Goal: Check status

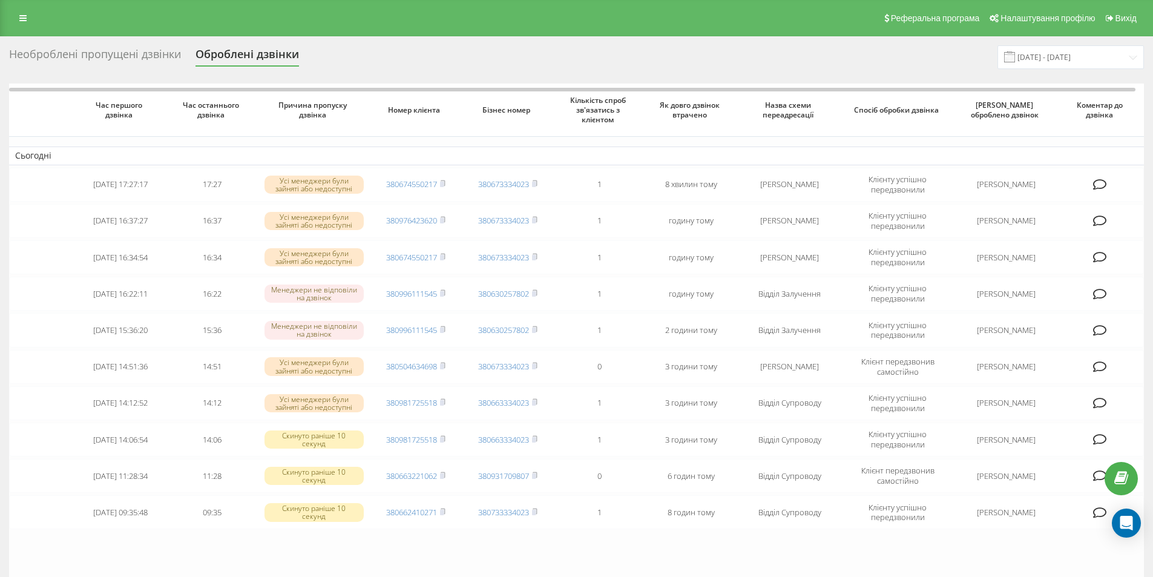
click at [101, 52] on div "Необроблені пропущені дзвінки" at bounding box center [95, 57] width 172 height 19
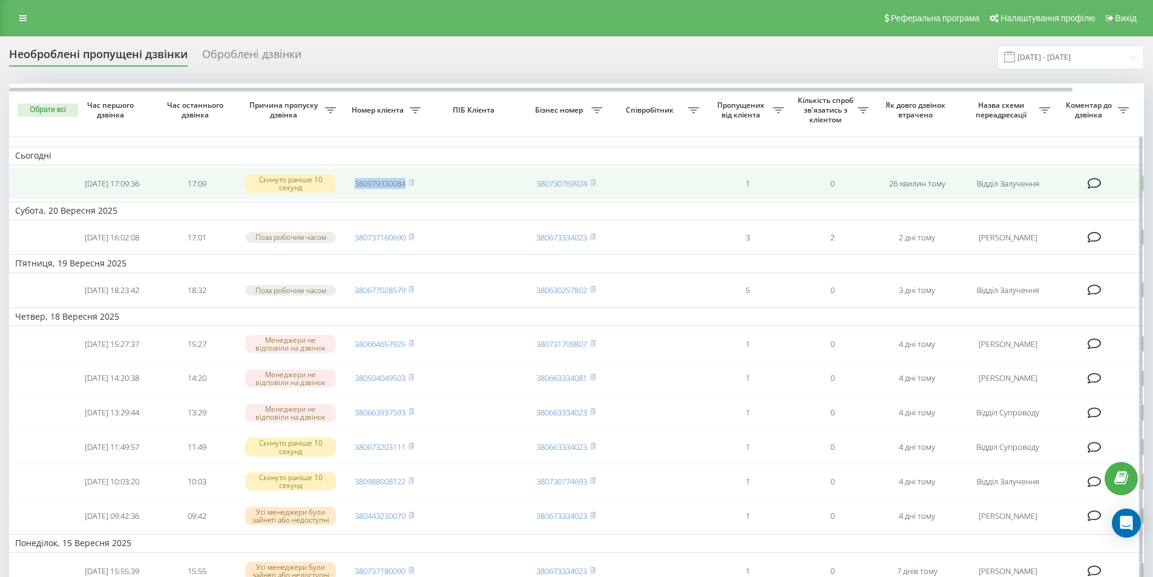
drag, startPoint x: 411, startPoint y: 183, endPoint x: 349, endPoint y: 183, distance: 61.7
click at [349, 183] on td "380979330084" at bounding box center [384, 184] width 85 height 32
